Goal: Information Seeking & Learning: Learn about a topic

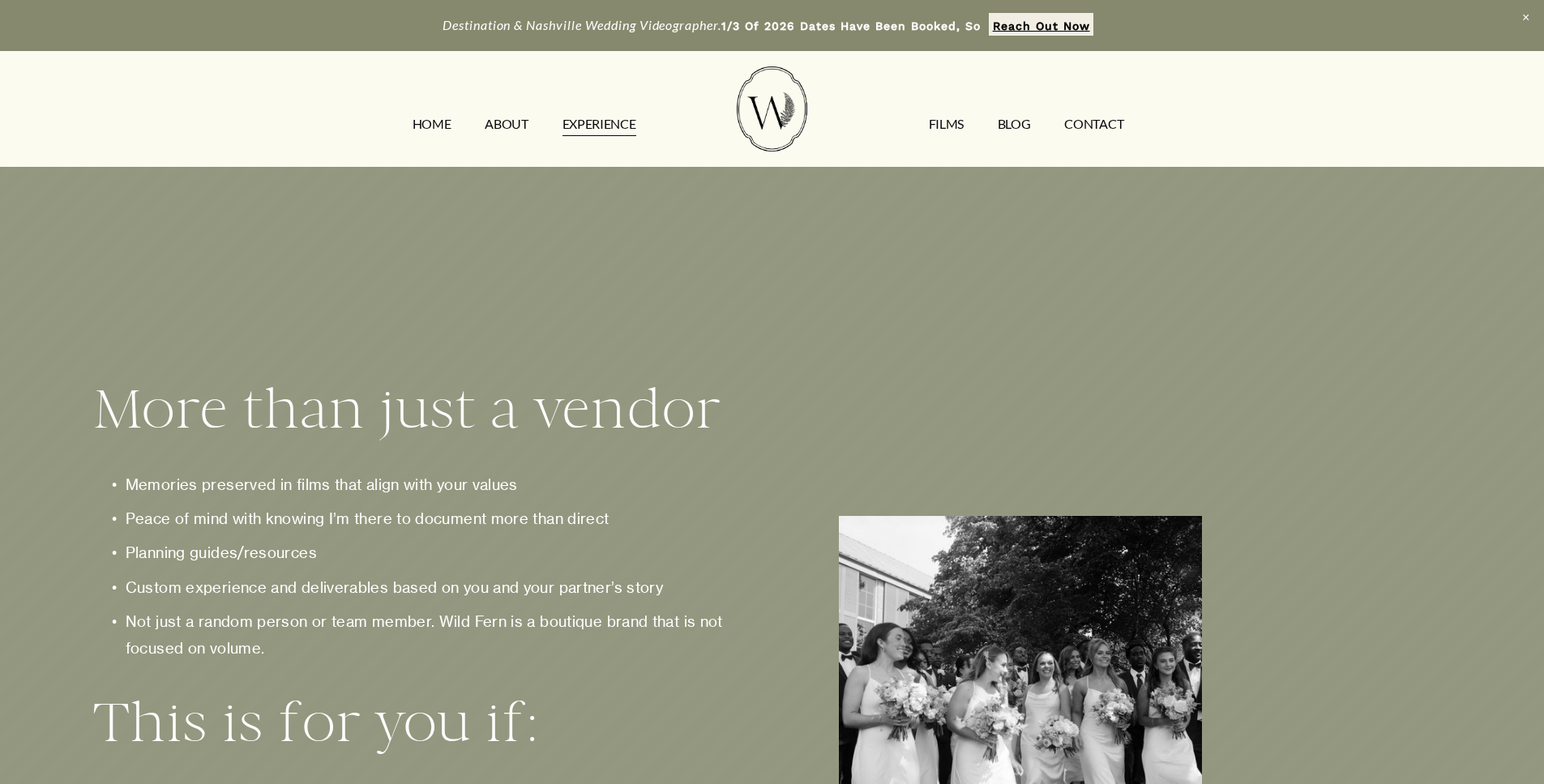
scroll to position [1954, 0]
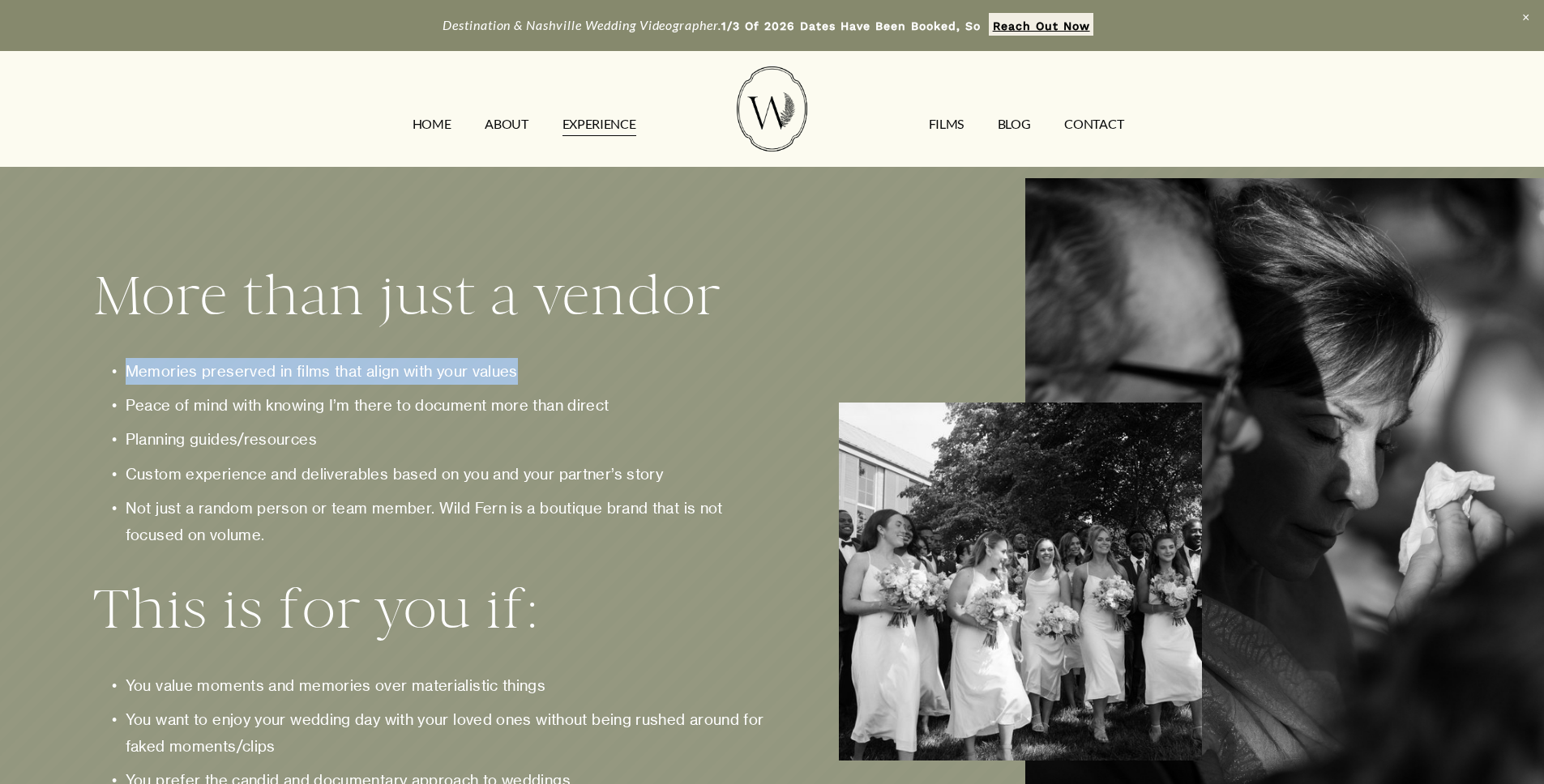
drag, startPoint x: 124, startPoint y: 383, endPoint x: 541, endPoint y: 383, distance: 417.0
click at [541, 383] on p "Memories preserved in films that align with your values" at bounding box center [447, 372] width 642 height 27
drag, startPoint x: 125, startPoint y: 453, endPoint x: 370, endPoint y: 454, distance: 245.0
click at [370, 453] on p "Planning guides/resources" at bounding box center [447, 440] width 642 height 27
click at [248, 452] on p "Planning guides/resources" at bounding box center [447, 440] width 642 height 27
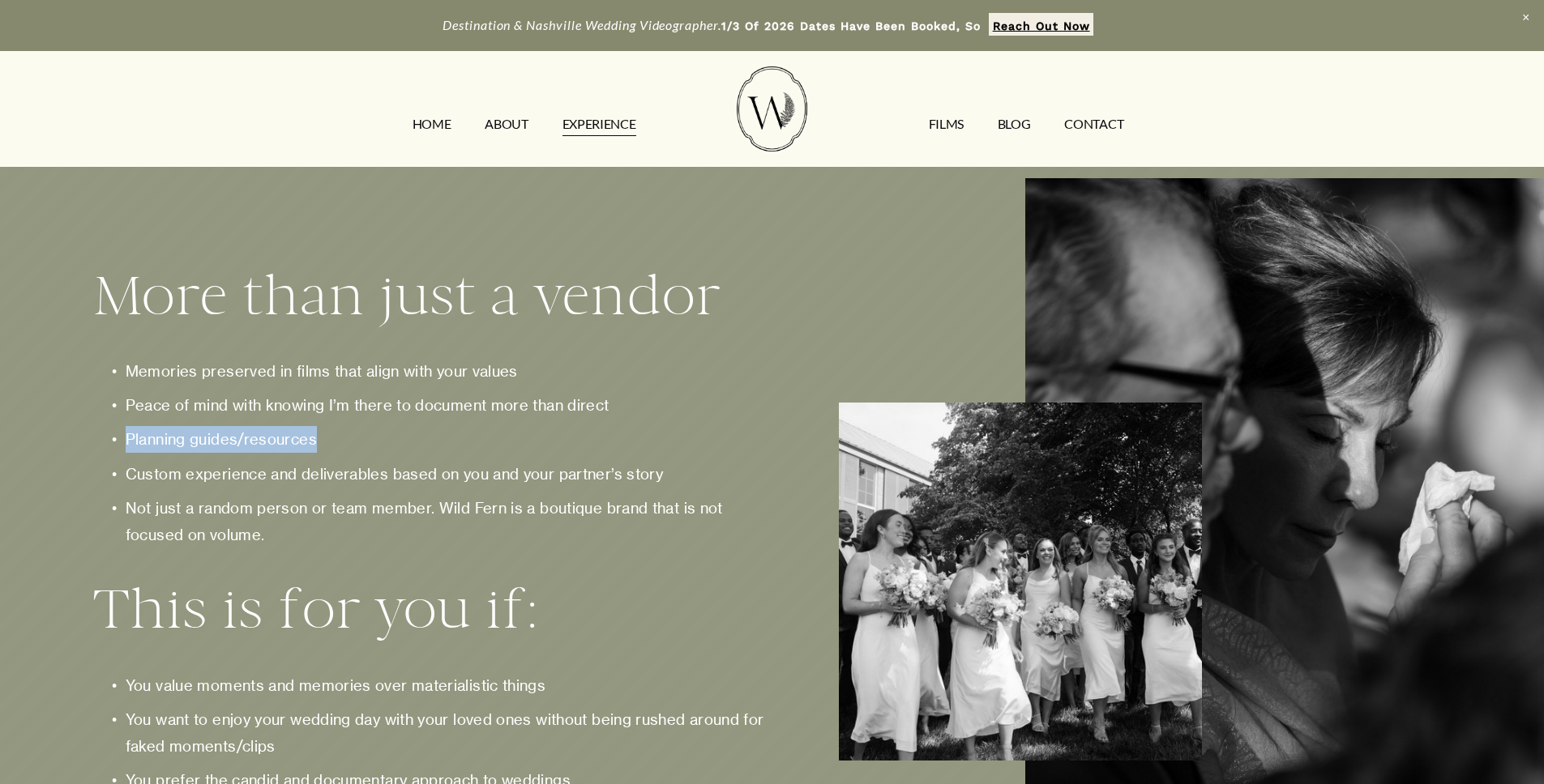
drag, startPoint x: 126, startPoint y: 453, endPoint x: 317, endPoint y: 453, distance: 191.0
click at [317, 453] on p "Planning guides/resources" at bounding box center [447, 440] width 642 height 27
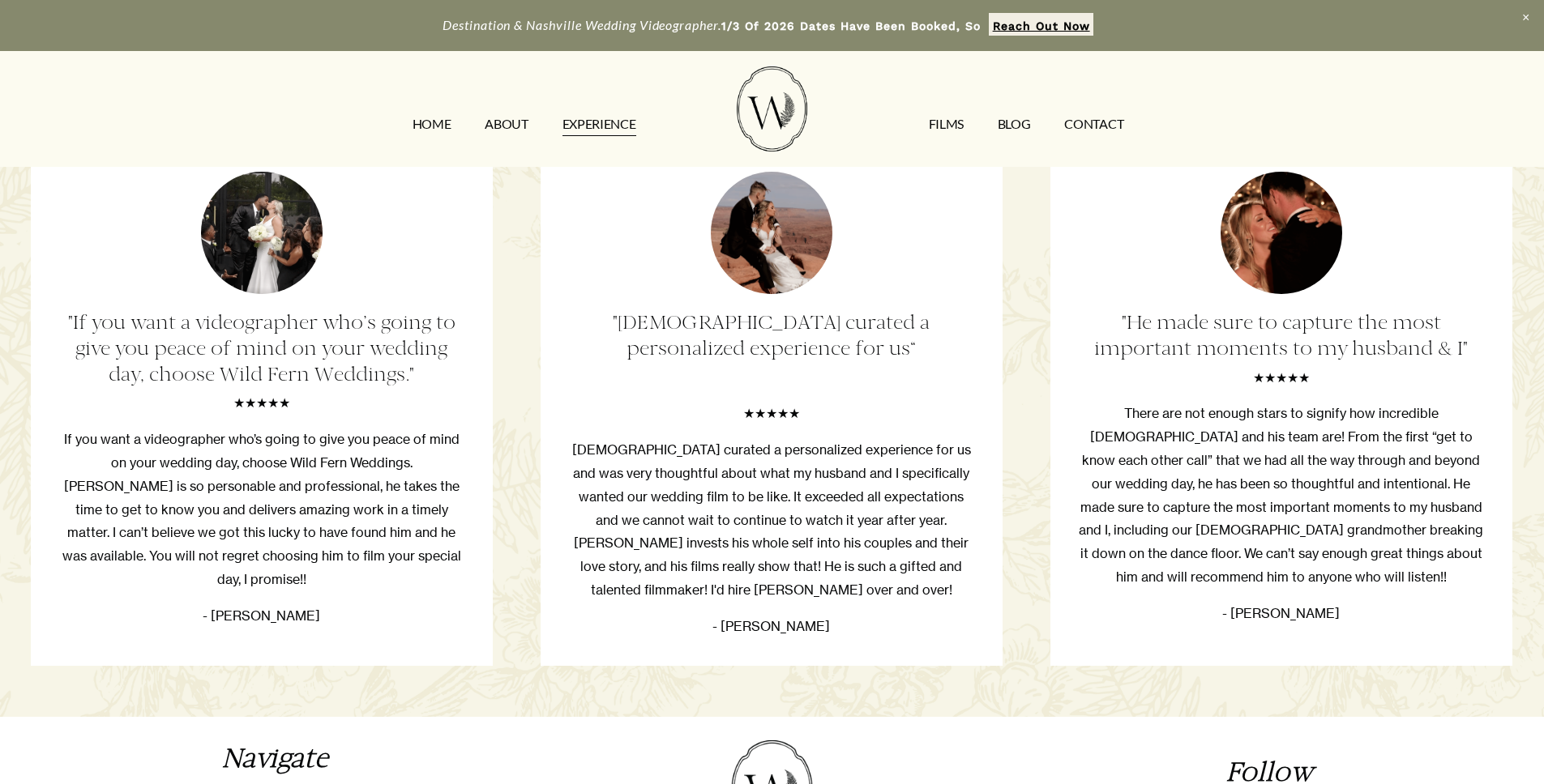
scroll to position [3102, 0]
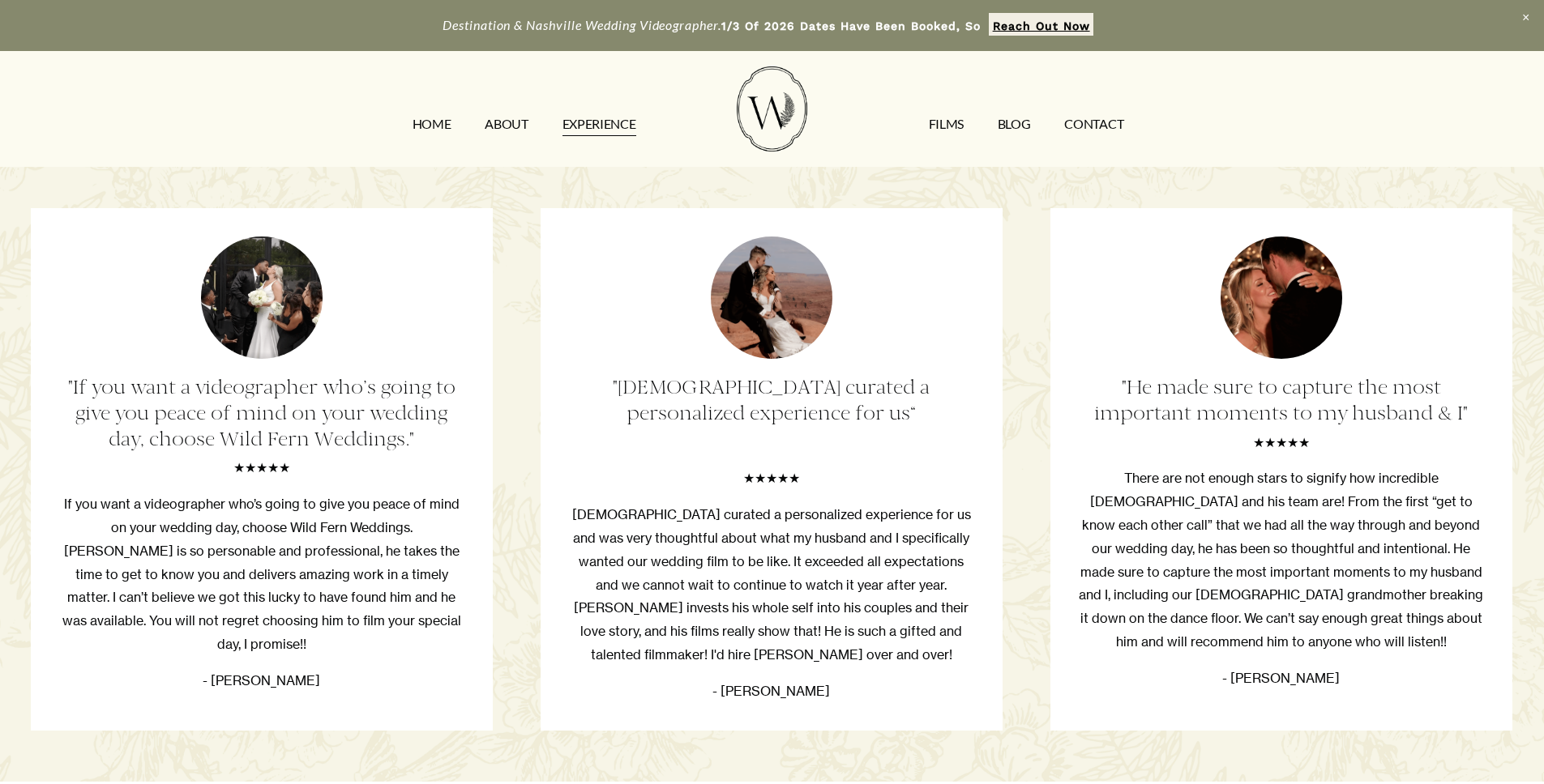
click at [504, 476] on ul ""If you want a videographer who’s going to give you peace of mind on your weddi…" at bounding box center [772, 469] width 1483 height 522
drag, startPoint x: 695, startPoint y: 428, endPoint x: 711, endPoint y: 368, distance: 62.1
click at [711, 368] on ul ""If you want a videographer who’s going to give you peace of mind on your weddi…" at bounding box center [772, 469] width 1483 height 522
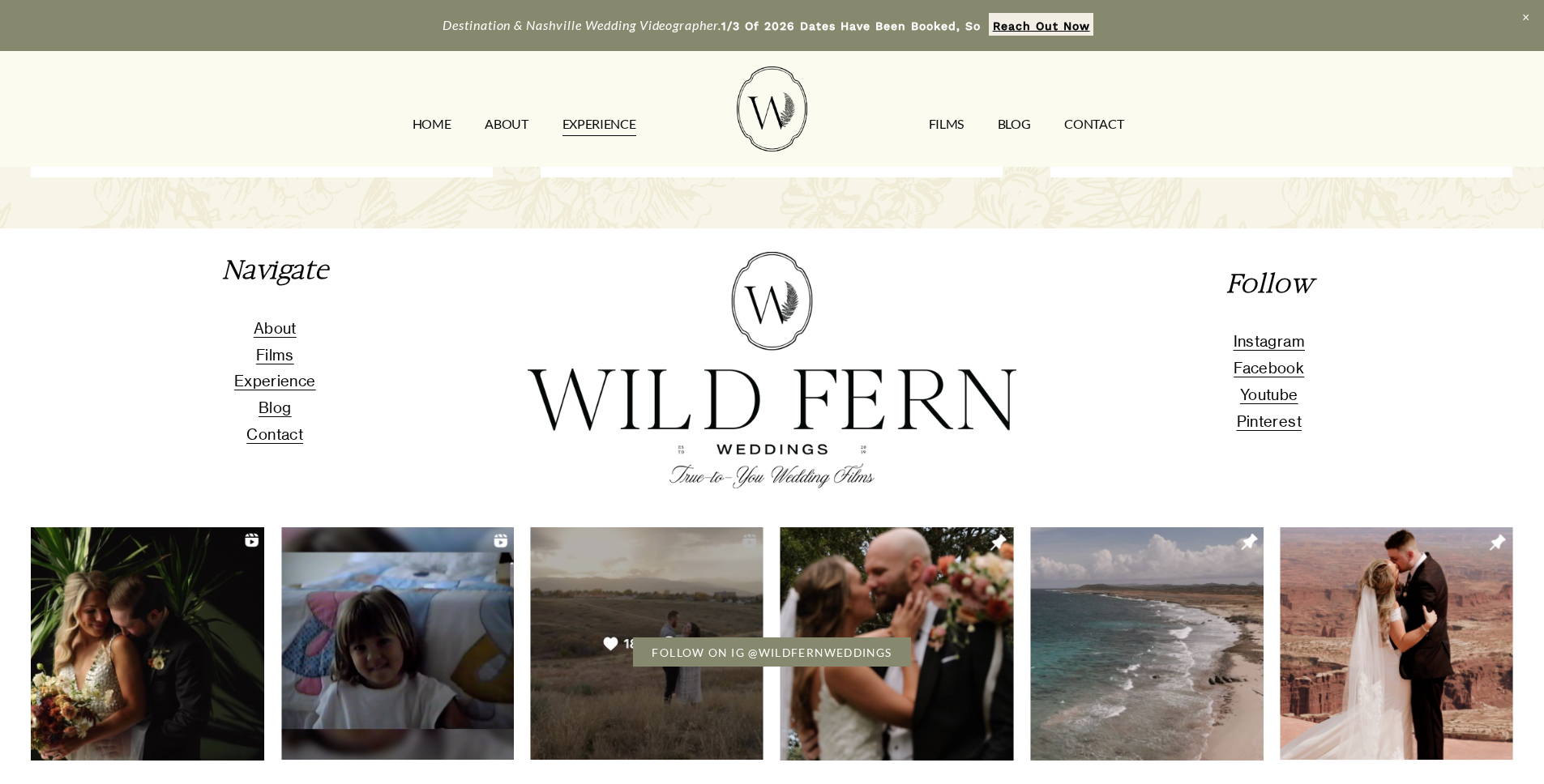
scroll to position [3645, 0]
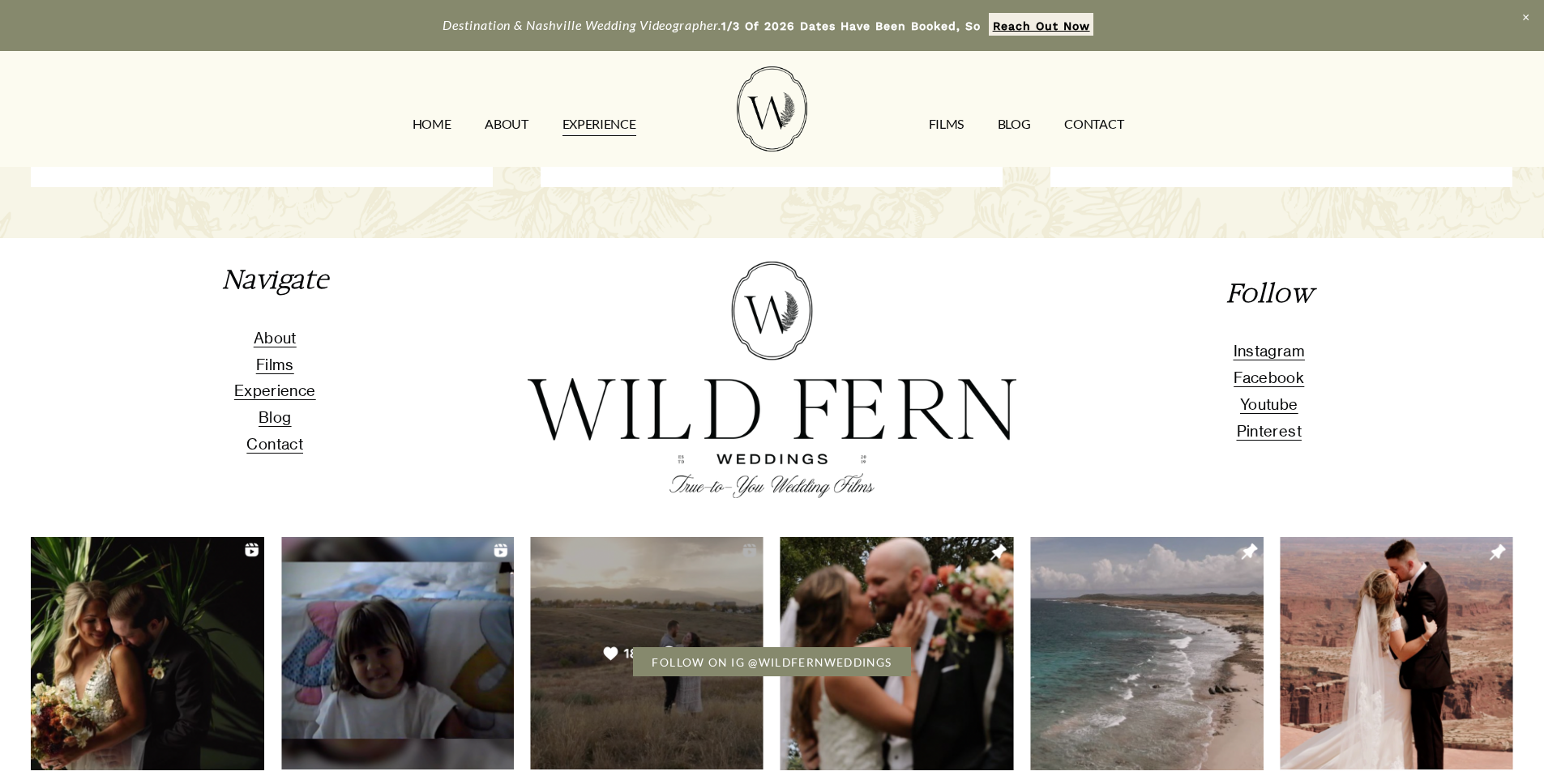
click at [960, 122] on link "FILMS" at bounding box center [946, 123] width 35 height 26
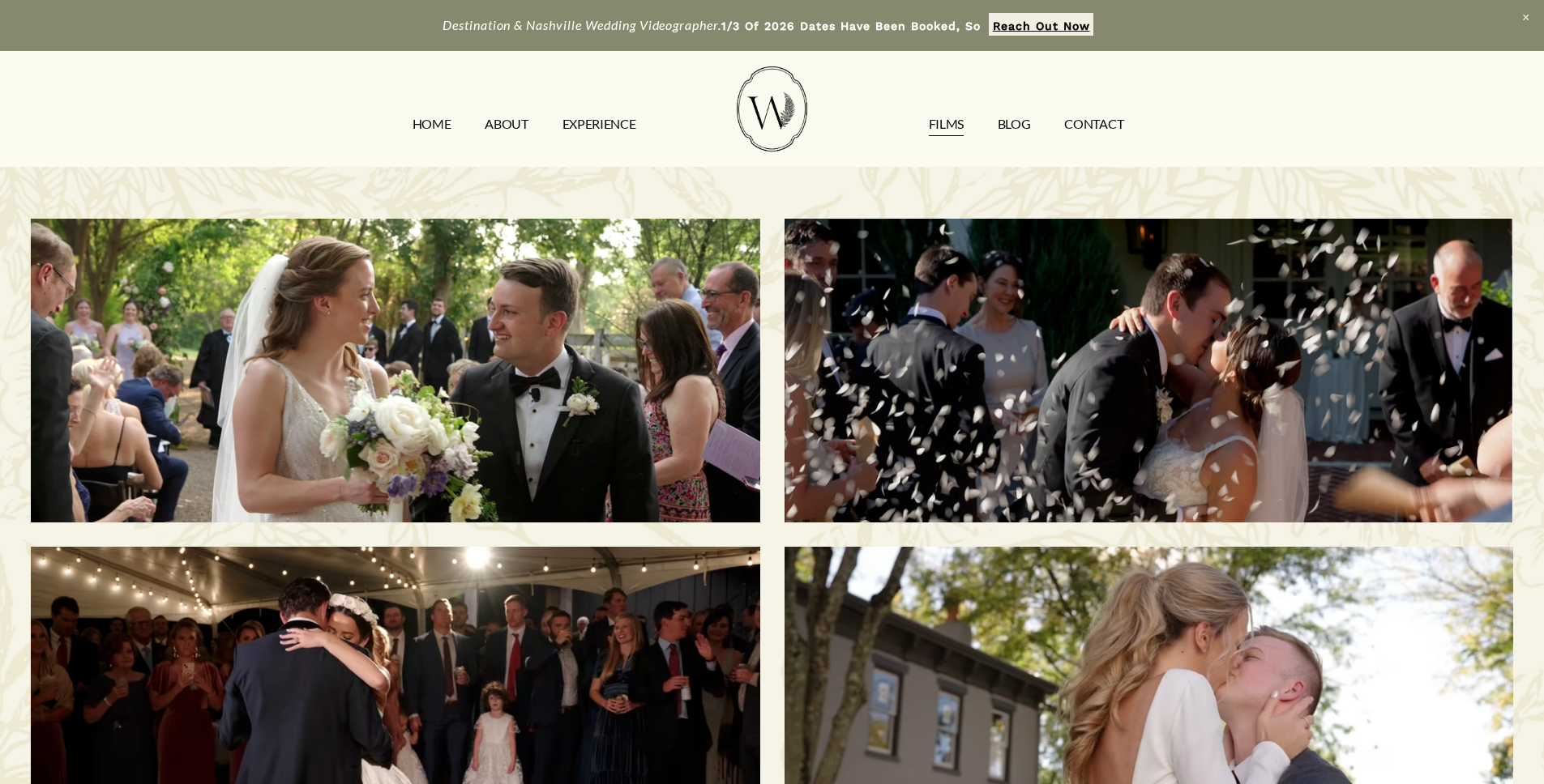
click at [1086, 121] on link "CONTACT" at bounding box center [1094, 123] width 59 height 26
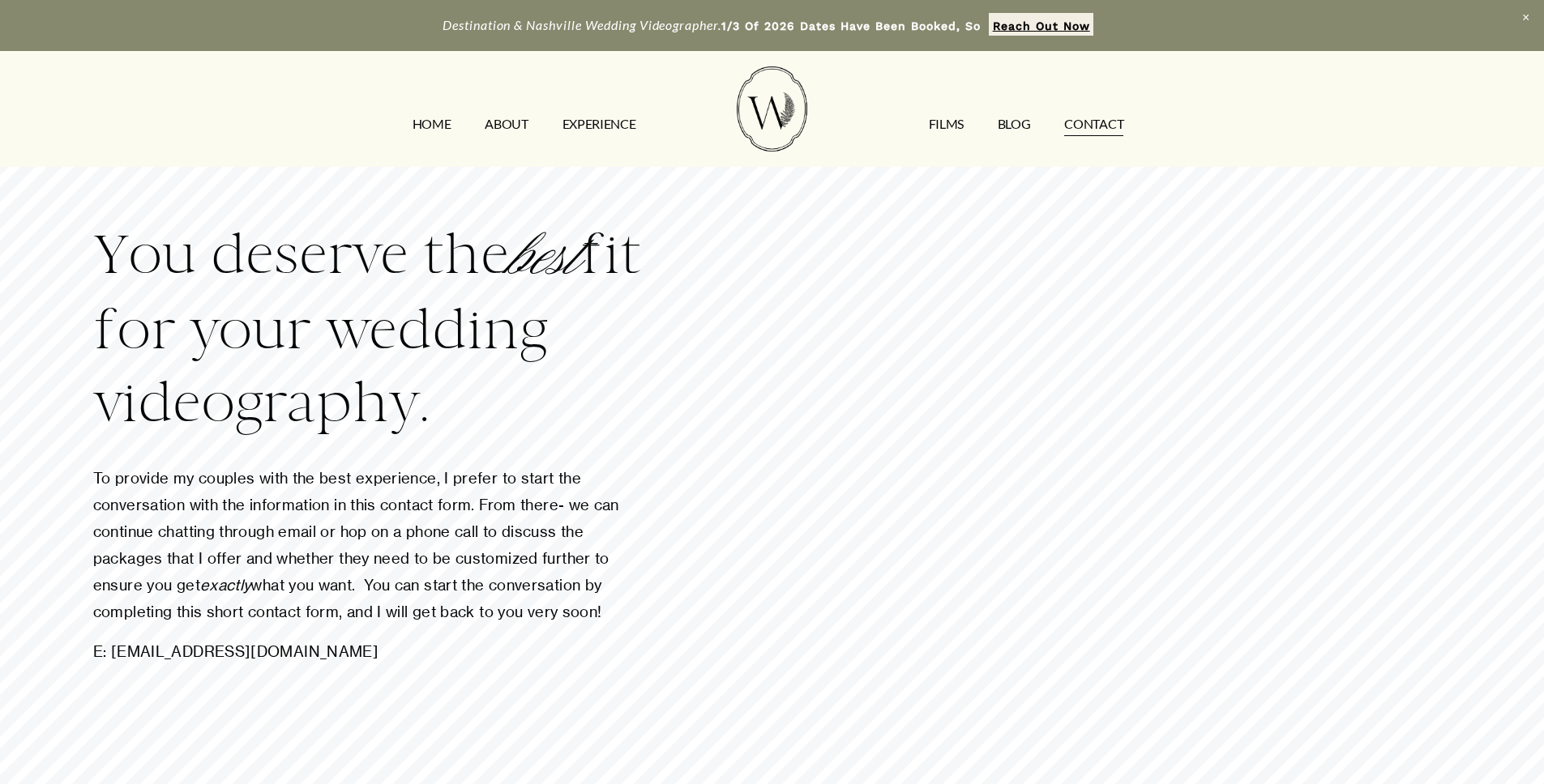
click at [502, 137] on div "HOME ABOUT EXPERIENCE FILMS Blog CONTACT" at bounding box center [767, 131] width 745 height 41
click at [502, 134] on link "ABOUT" at bounding box center [506, 123] width 43 height 26
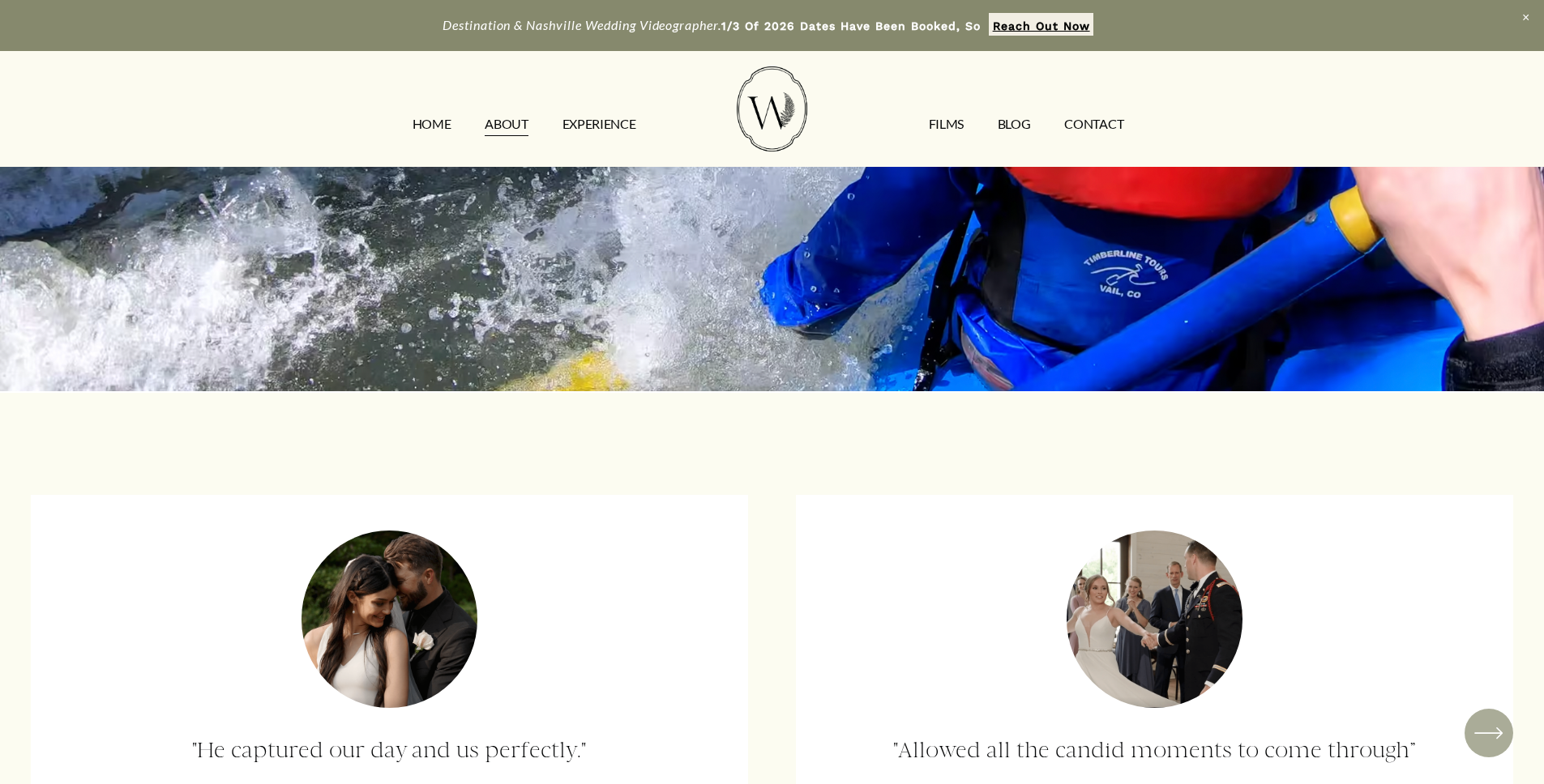
scroll to position [2510, 0]
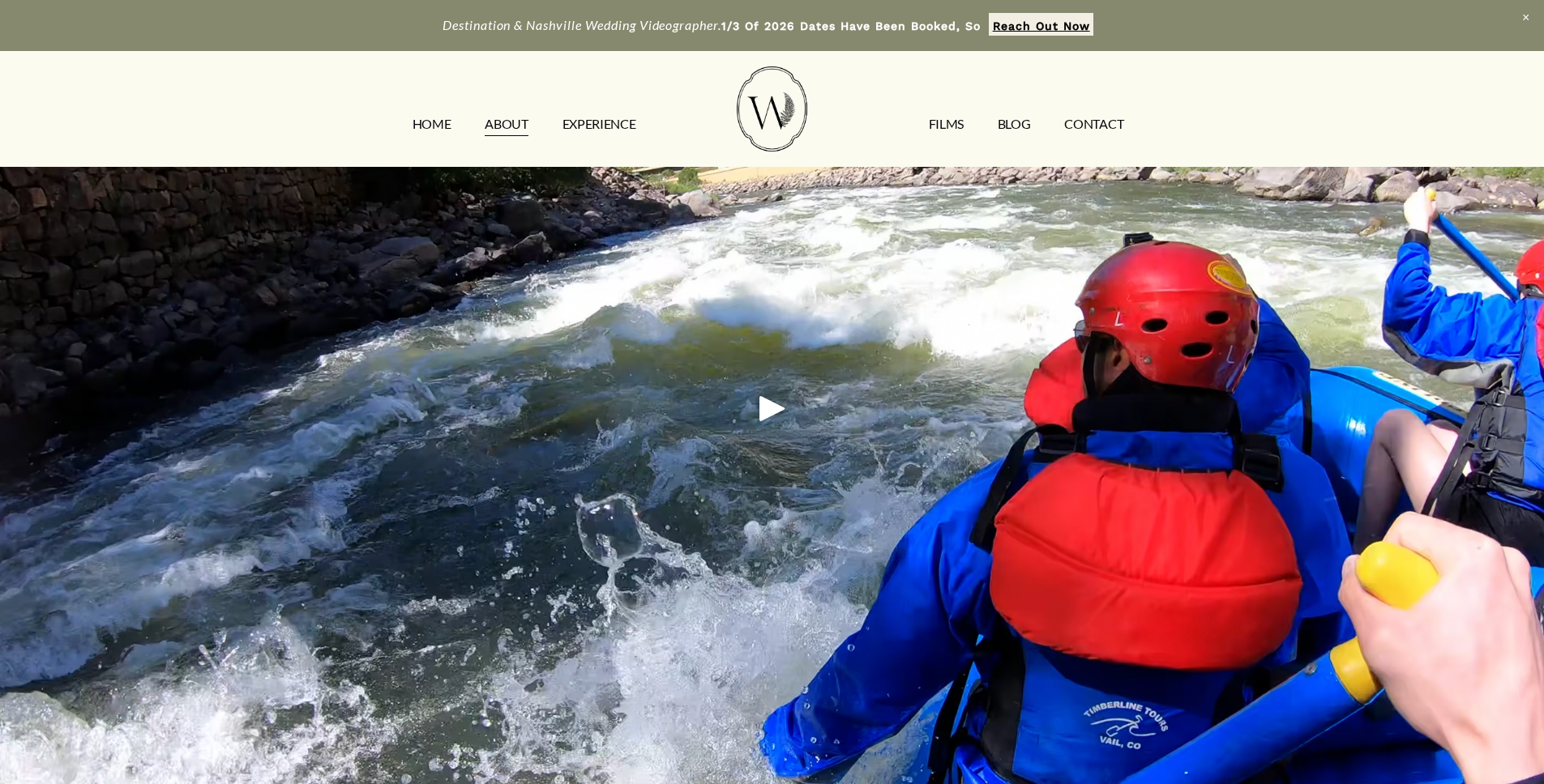
click at [729, 408] on div at bounding box center [772, 409] width 1544 height 869
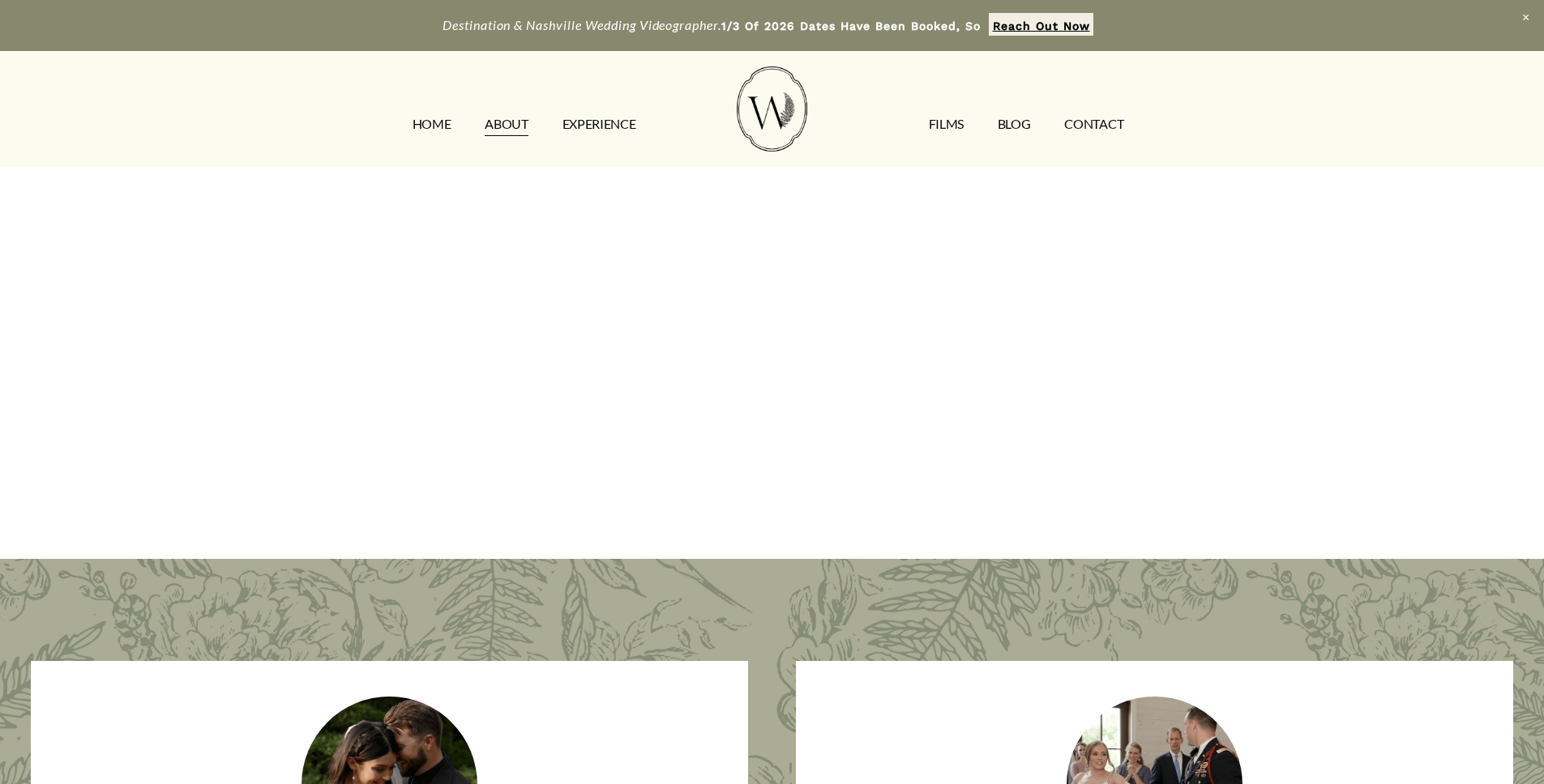
scroll to position [2542, 0]
